Goal: Use online tool/utility: Utilize a website feature to perform a specific function

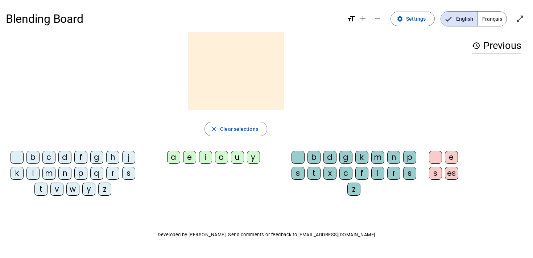
click at [496, 19] on span "Français" at bounding box center [492, 19] width 29 height 14
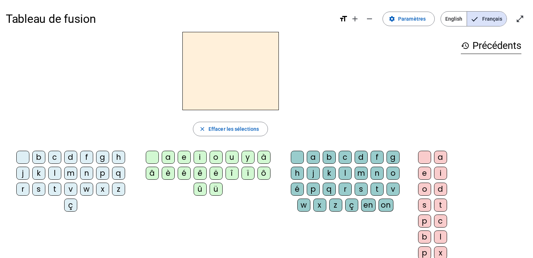
click at [71, 158] on div "d" at bounding box center [70, 157] width 13 height 13
click at [84, 160] on div "f" at bounding box center [86, 157] width 13 height 13
click at [208, 129] on span "Effacer les sélections" at bounding box center [233, 129] width 50 height 9
click at [327, 159] on div "b" at bounding box center [328, 157] width 13 height 13
drag, startPoint x: 35, startPoint y: 159, endPoint x: 99, endPoint y: 45, distance: 130.6
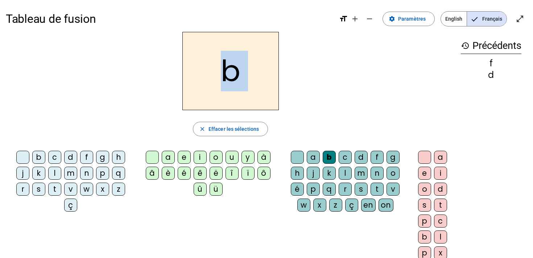
click at [99, 45] on div "b close Effacer les sélections b c d f g h j k l m n p q r s t v w x z ç a e i …" at bounding box center [230, 148] width 449 height 233
click at [358, 21] on mat-icon "add" at bounding box center [354, 18] width 9 height 9
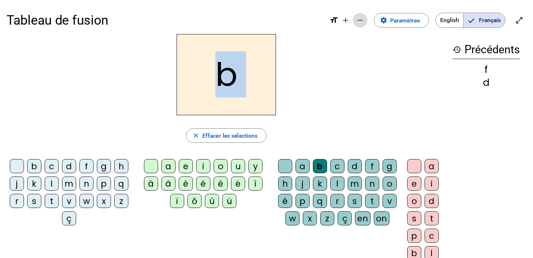
click at [362, 20] on mat-icon "remove" at bounding box center [359, 20] width 9 height 9
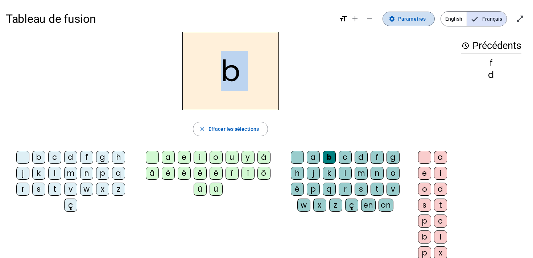
click at [416, 15] on span "Paramètres" at bounding box center [412, 18] width 28 height 9
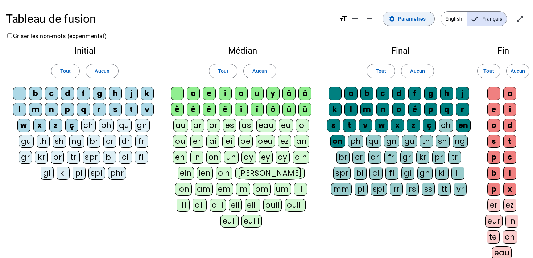
click at [416, 15] on span "Paramètres" at bounding box center [412, 18] width 28 height 9
